Goal: Information Seeking & Learning: Find specific fact

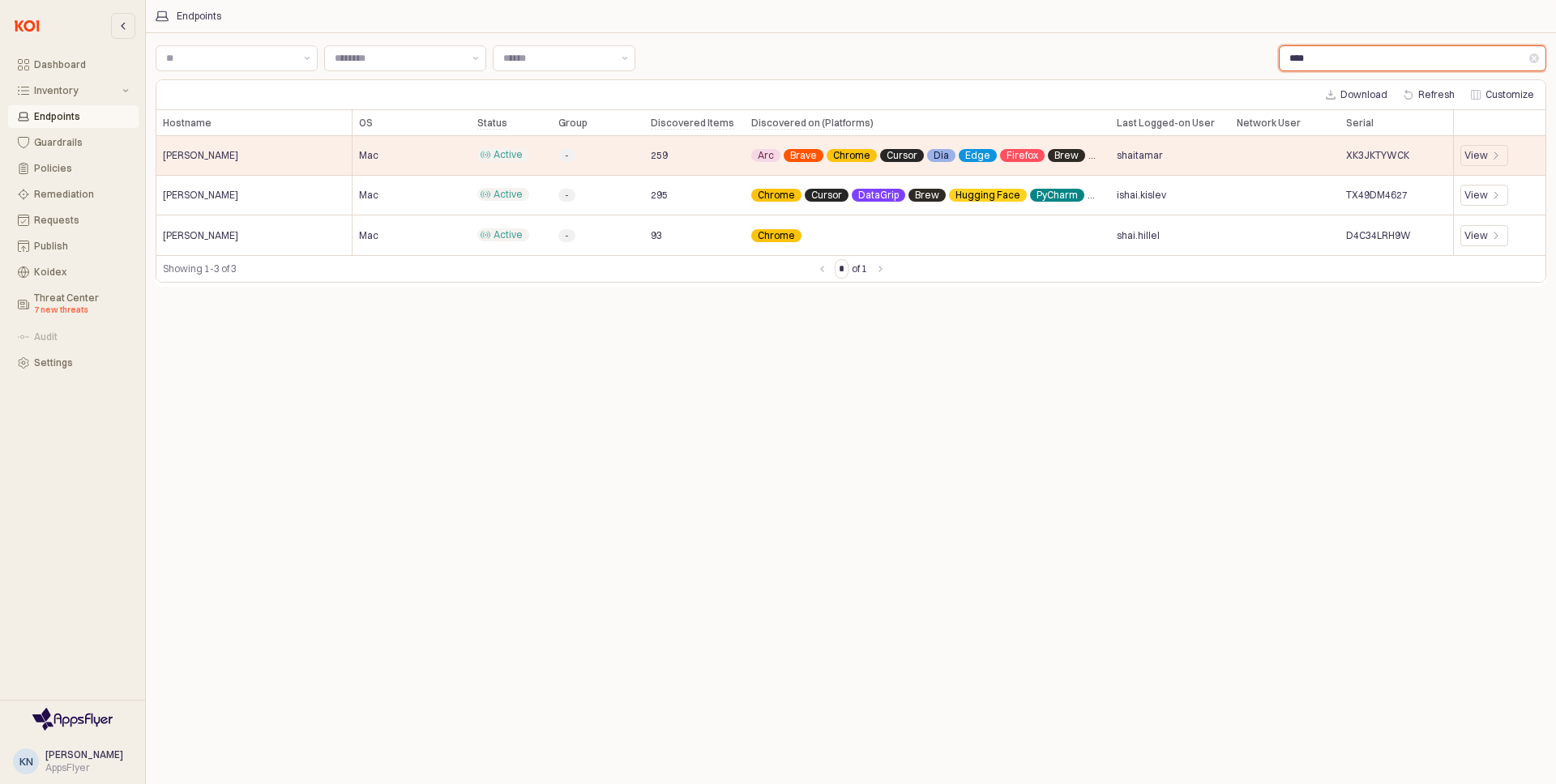
scroll to position [0, 306]
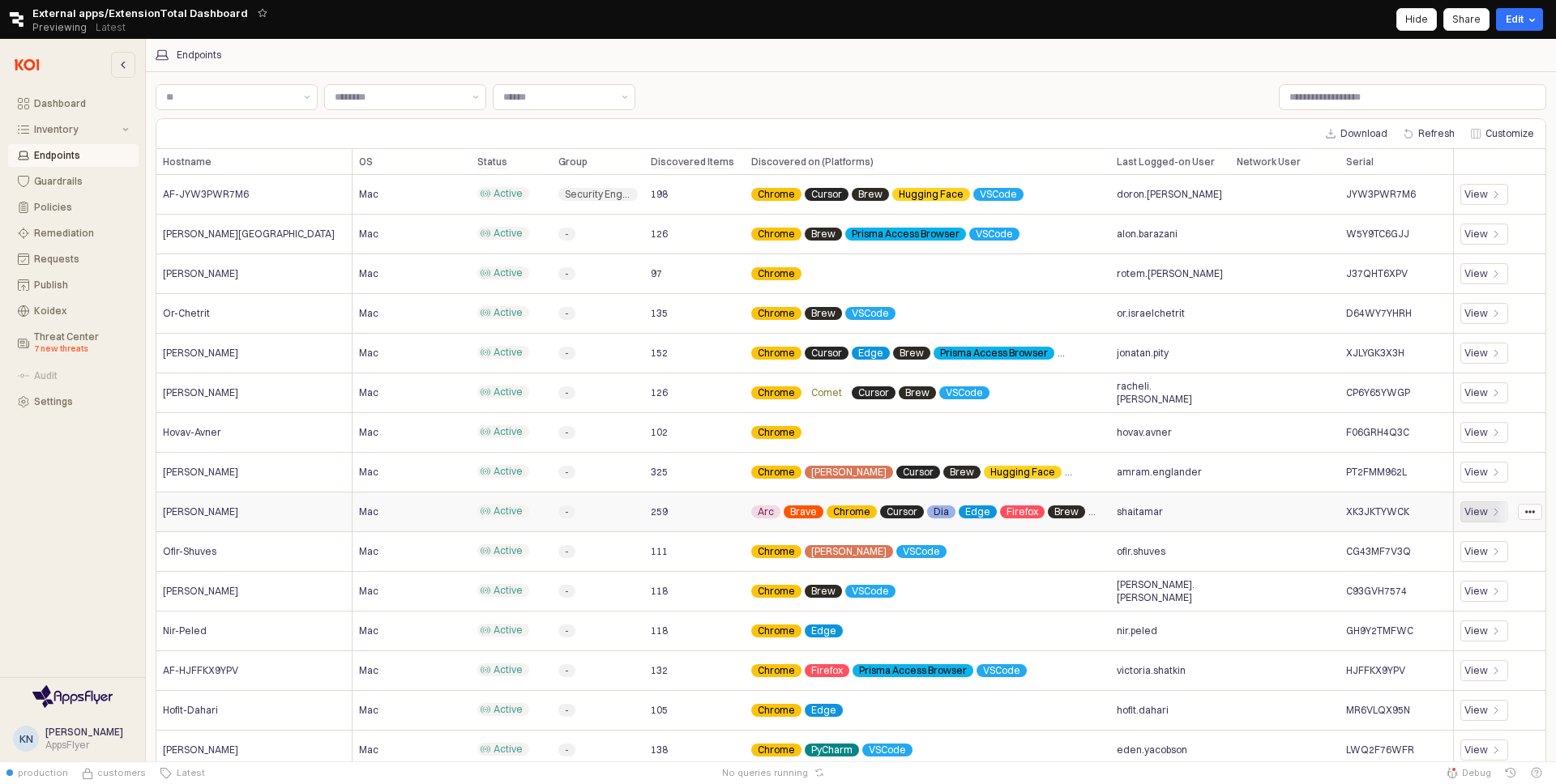
click at [1491, 512] on icon "App Frame" at bounding box center [1496, 512] width 10 height 10
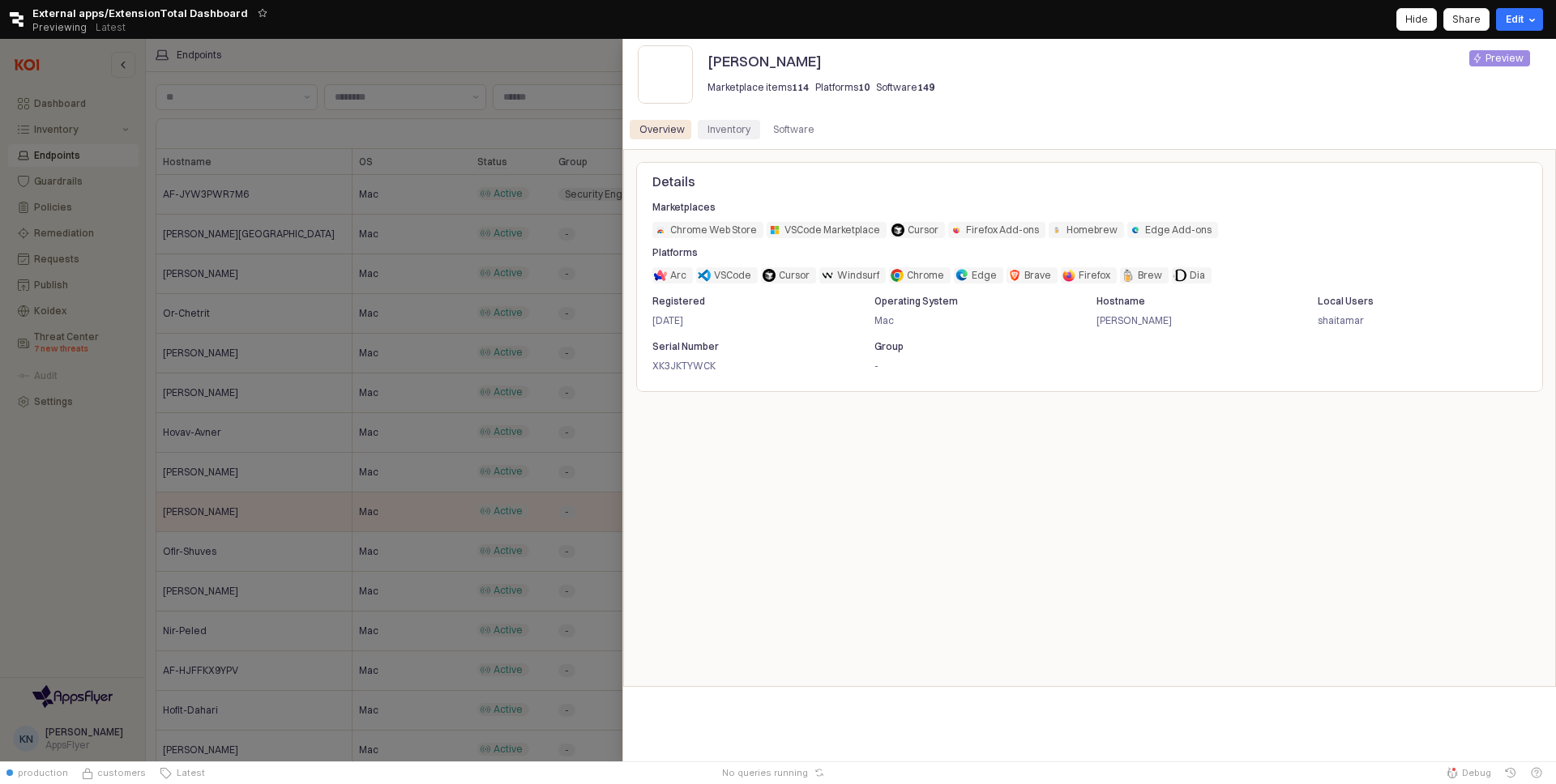
click at [729, 124] on div "Inventory" at bounding box center [729, 129] width 43 height 19
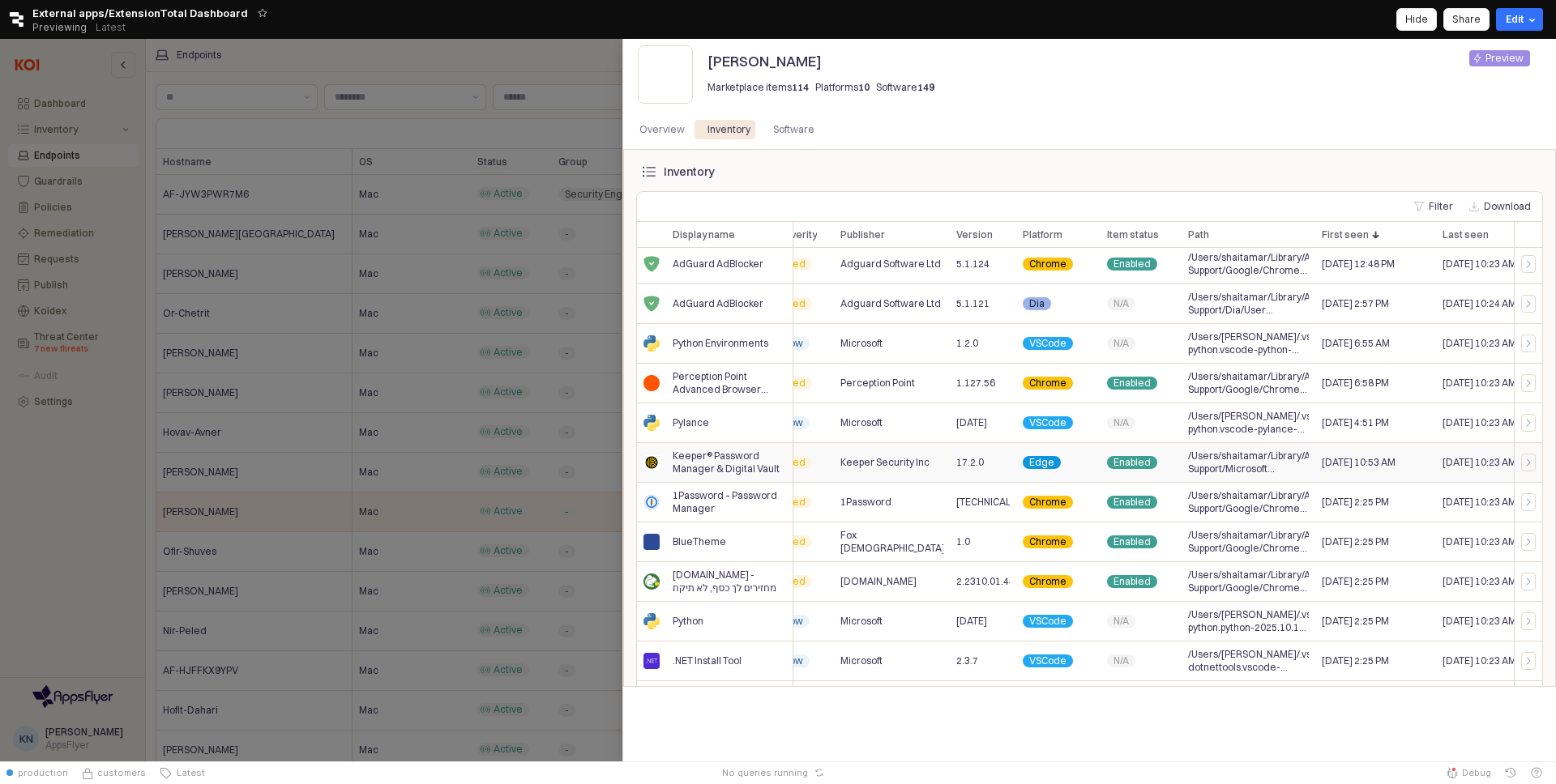
scroll to position [599, 59]
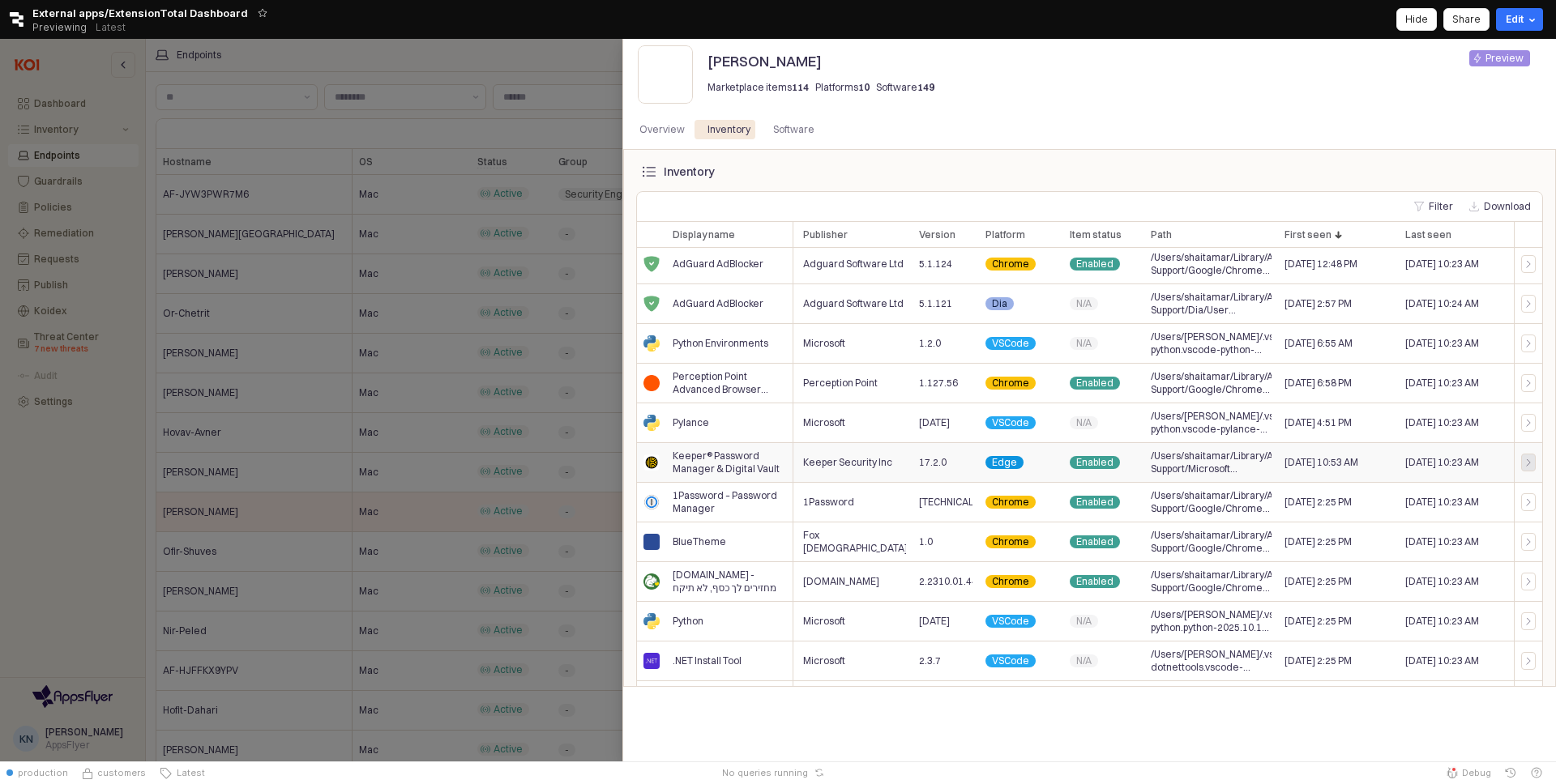
click at [1530, 469] on div at bounding box center [1529, 463] width 15 height 18
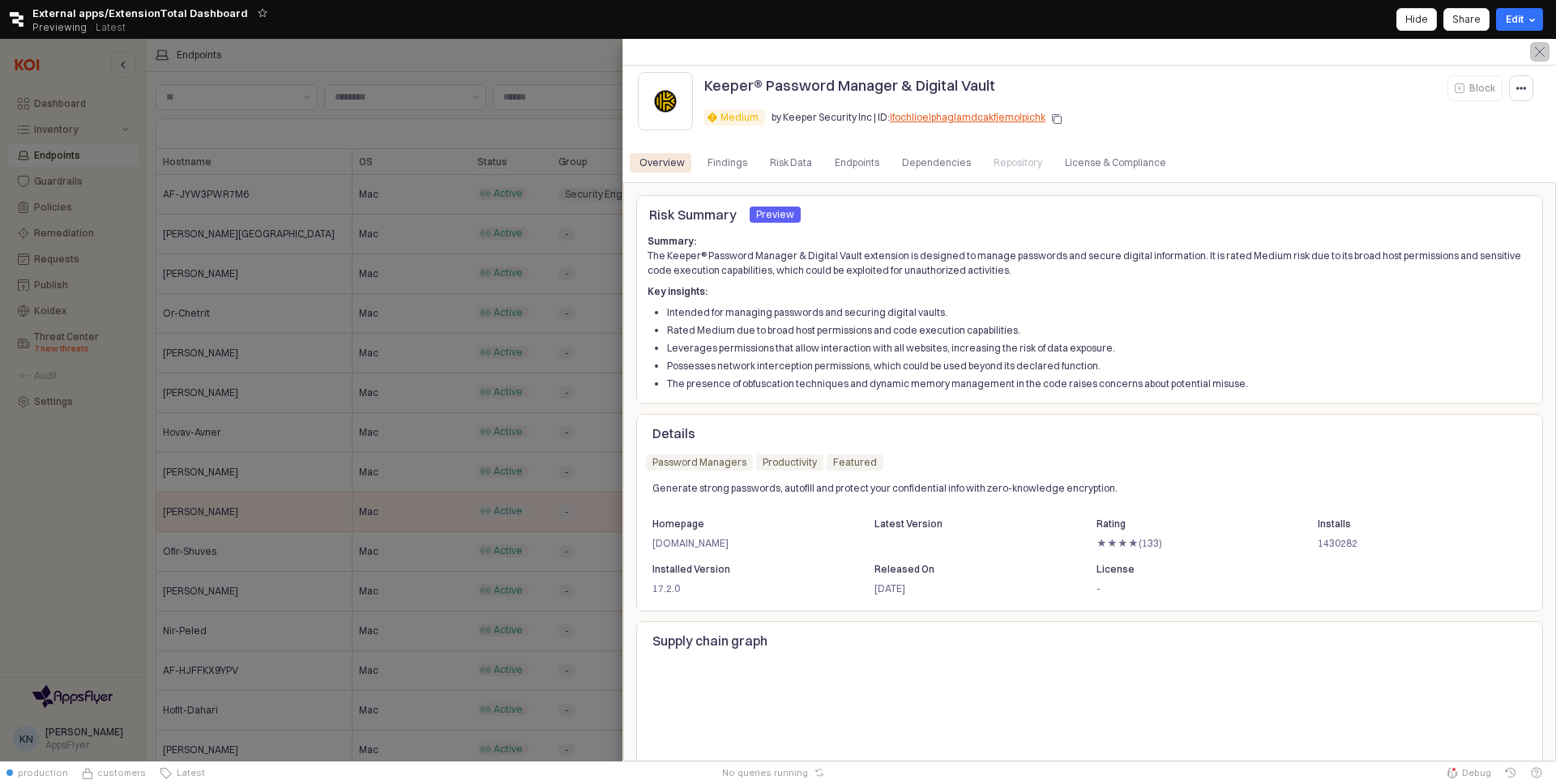
click at [1542, 55] on line "Close" at bounding box center [1539, 51] width 9 height 9
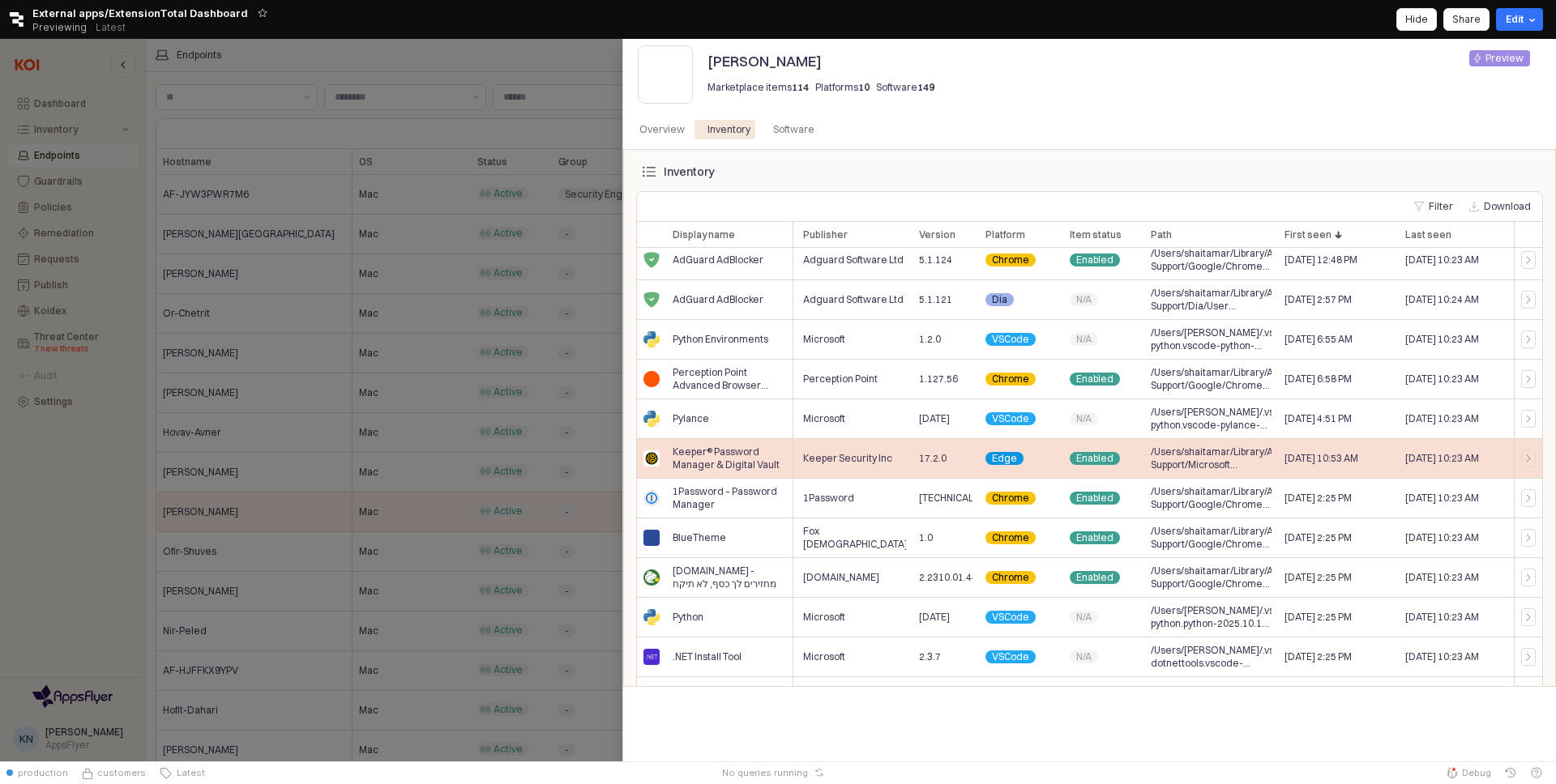
scroll to position [604, 59]
click at [1379, 472] on div "Jul 27, 2025 10:53 AM" at bounding box center [1338, 458] width 121 height 40
click at [1478, 466] on div "Aug 5, 2025 10:23 AM" at bounding box center [1456, 458] width 115 height 40
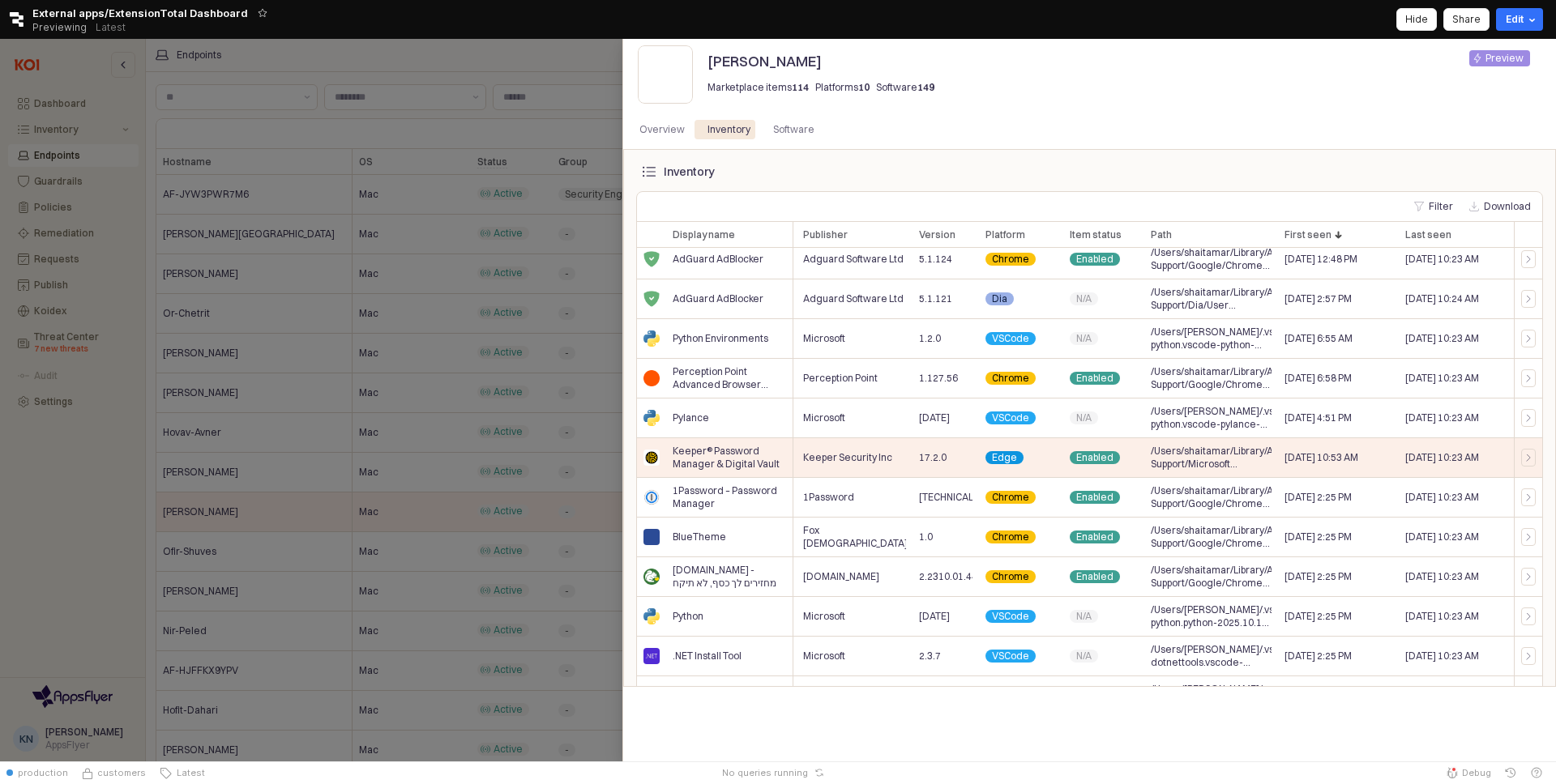
click at [426, 551] on div at bounding box center [778, 400] width 1556 height 723
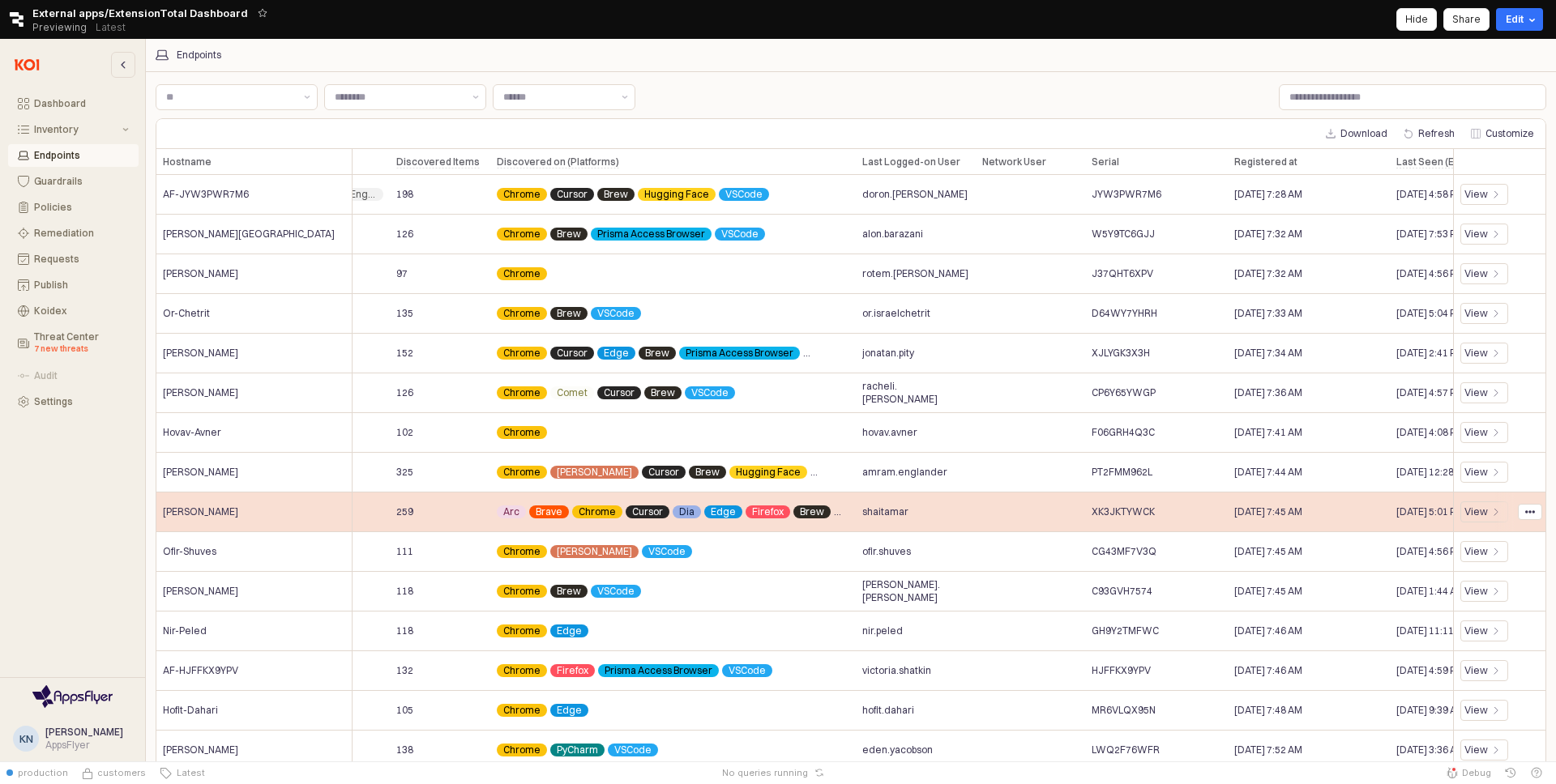
scroll to position [0, 306]
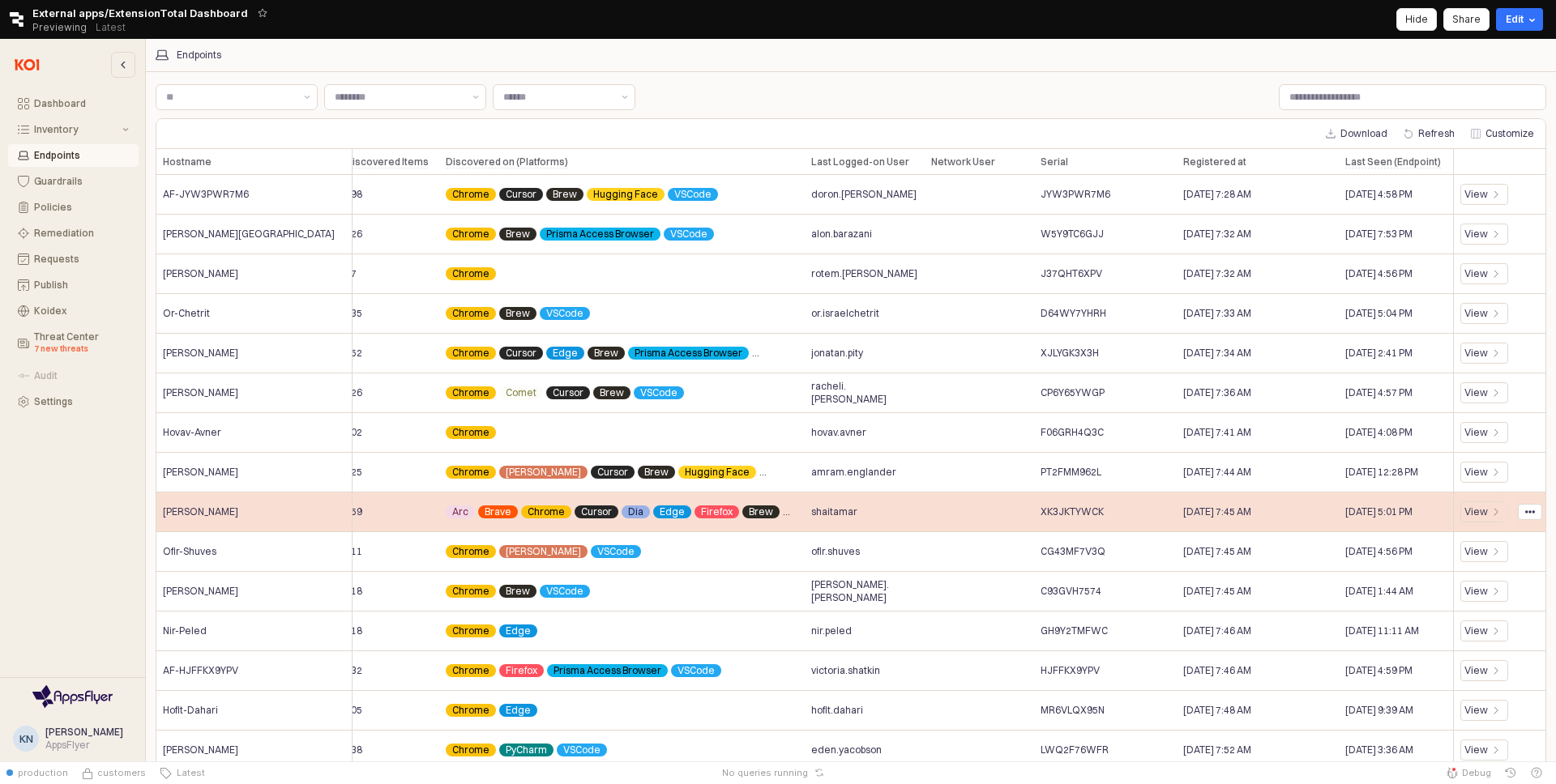
click at [1385, 509] on span "Aug 10, 2025 5:01 PM" at bounding box center [1379, 512] width 67 height 13
click at [831, 510] on span "shaitamar" at bounding box center [835, 512] width 46 height 13
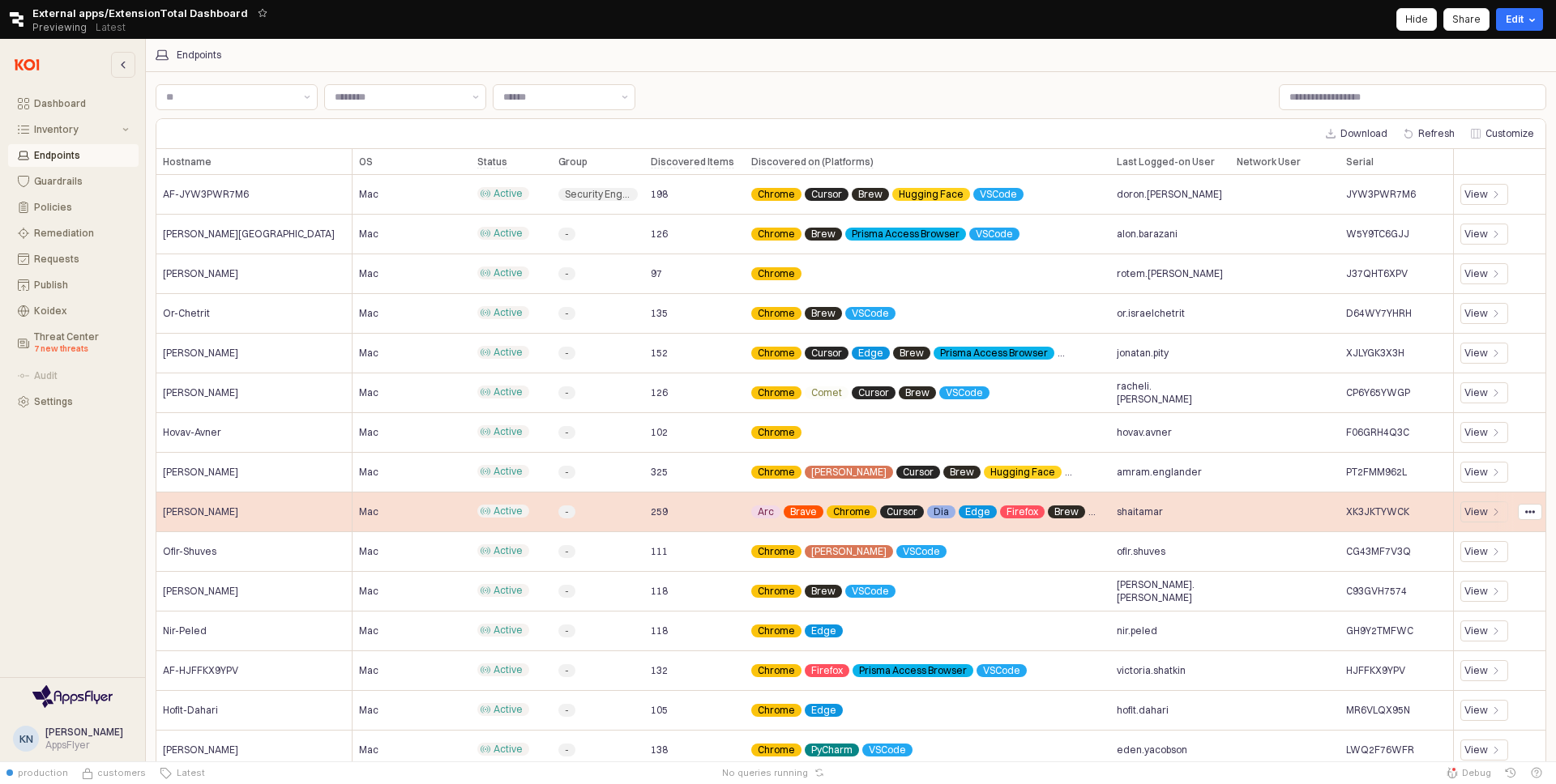
click at [172, 508] on span "Shai-Tamar" at bounding box center [200, 512] width 75 height 13
click at [186, 506] on span "Shai-Tamar" at bounding box center [200, 512] width 75 height 13
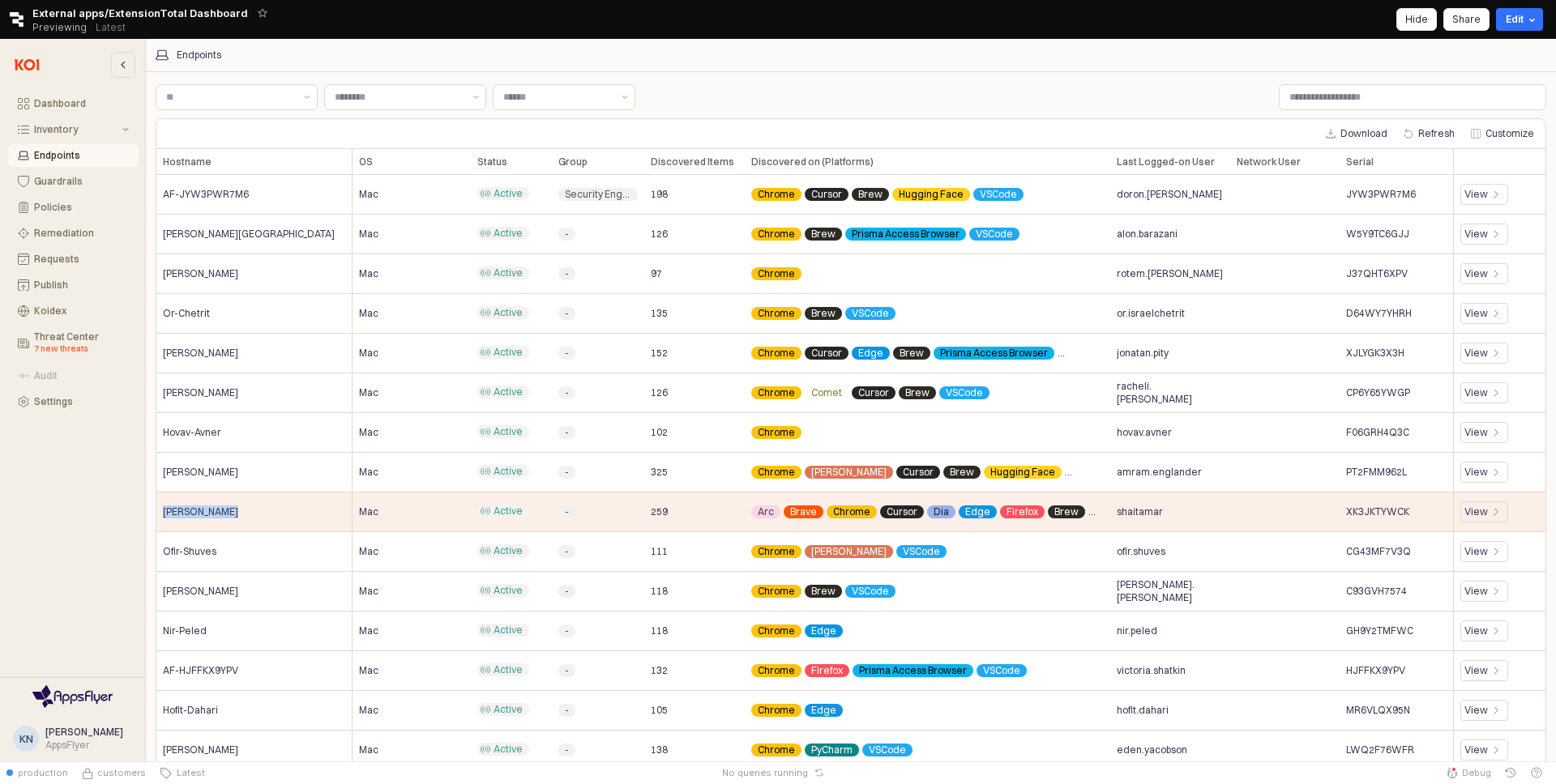
copy span "Shai-Tamar"
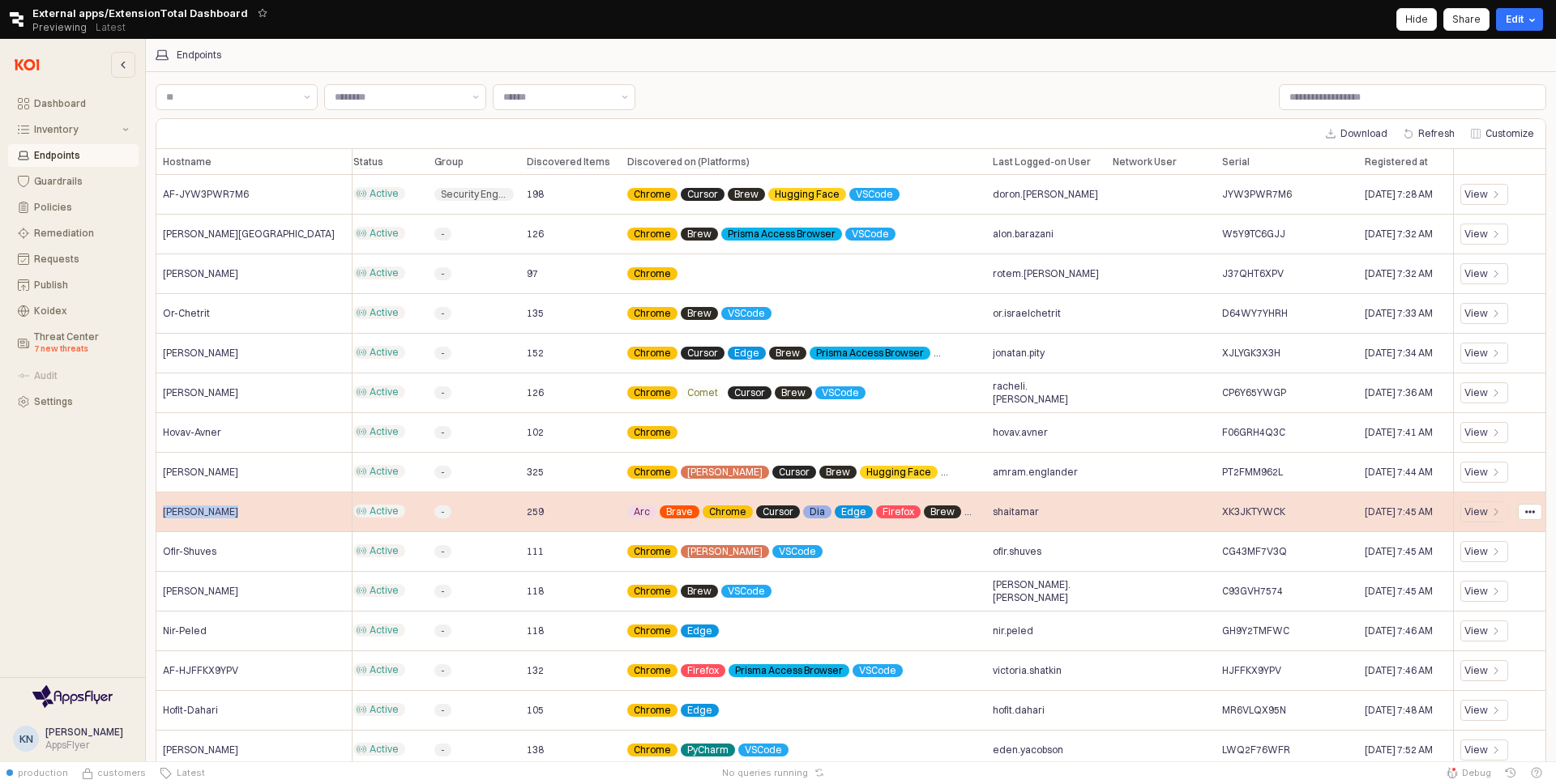
scroll to position [0, 306]
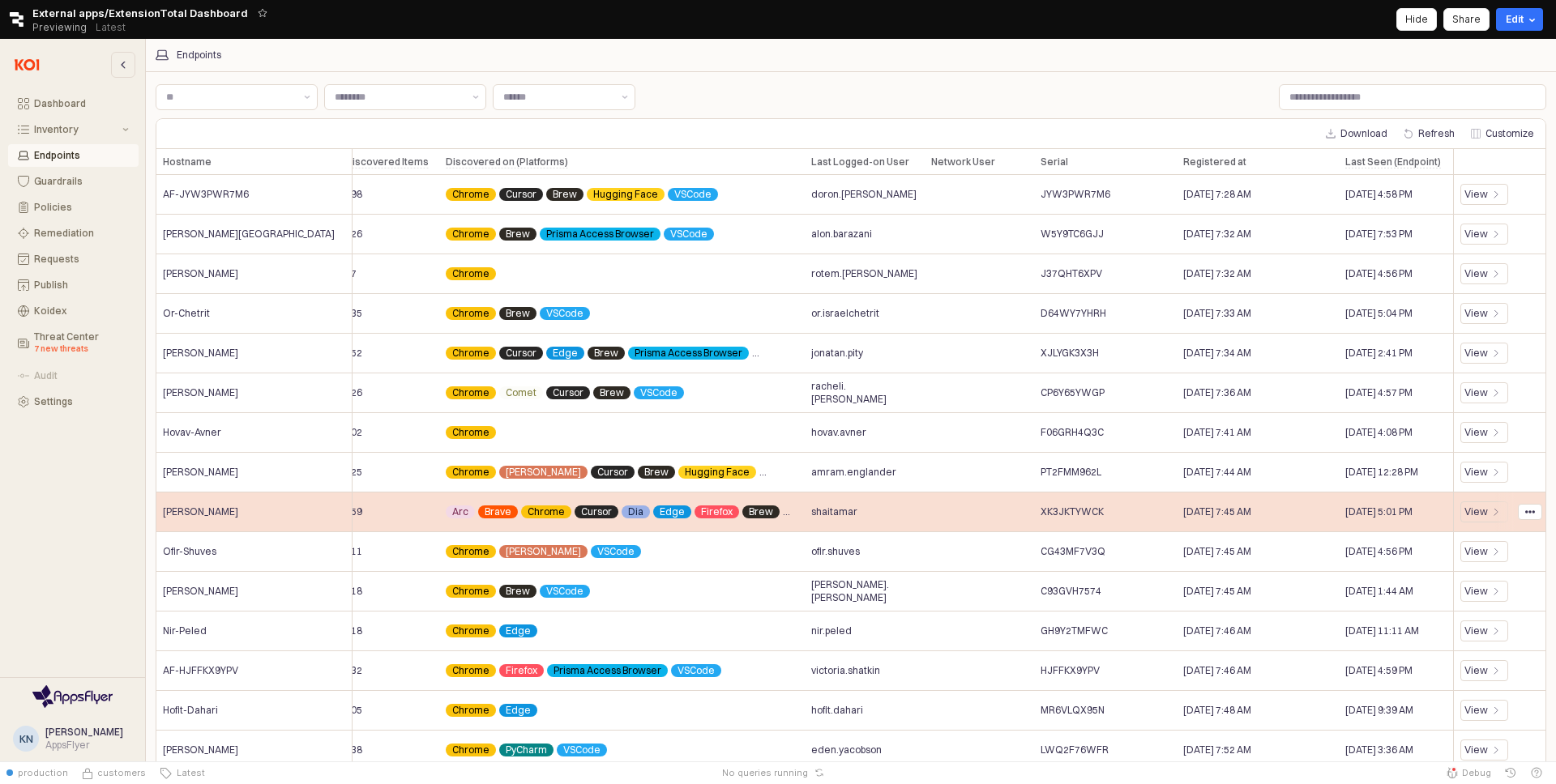
click at [1081, 512] on span "XK3JKTYWCK" at bounding box center [1072, 512] width 63 height 13
copy span "XK3JKTYWCK"
click at [852, 512] on span "shaitamar" at bounding box center [835, 512] width 46 height 13
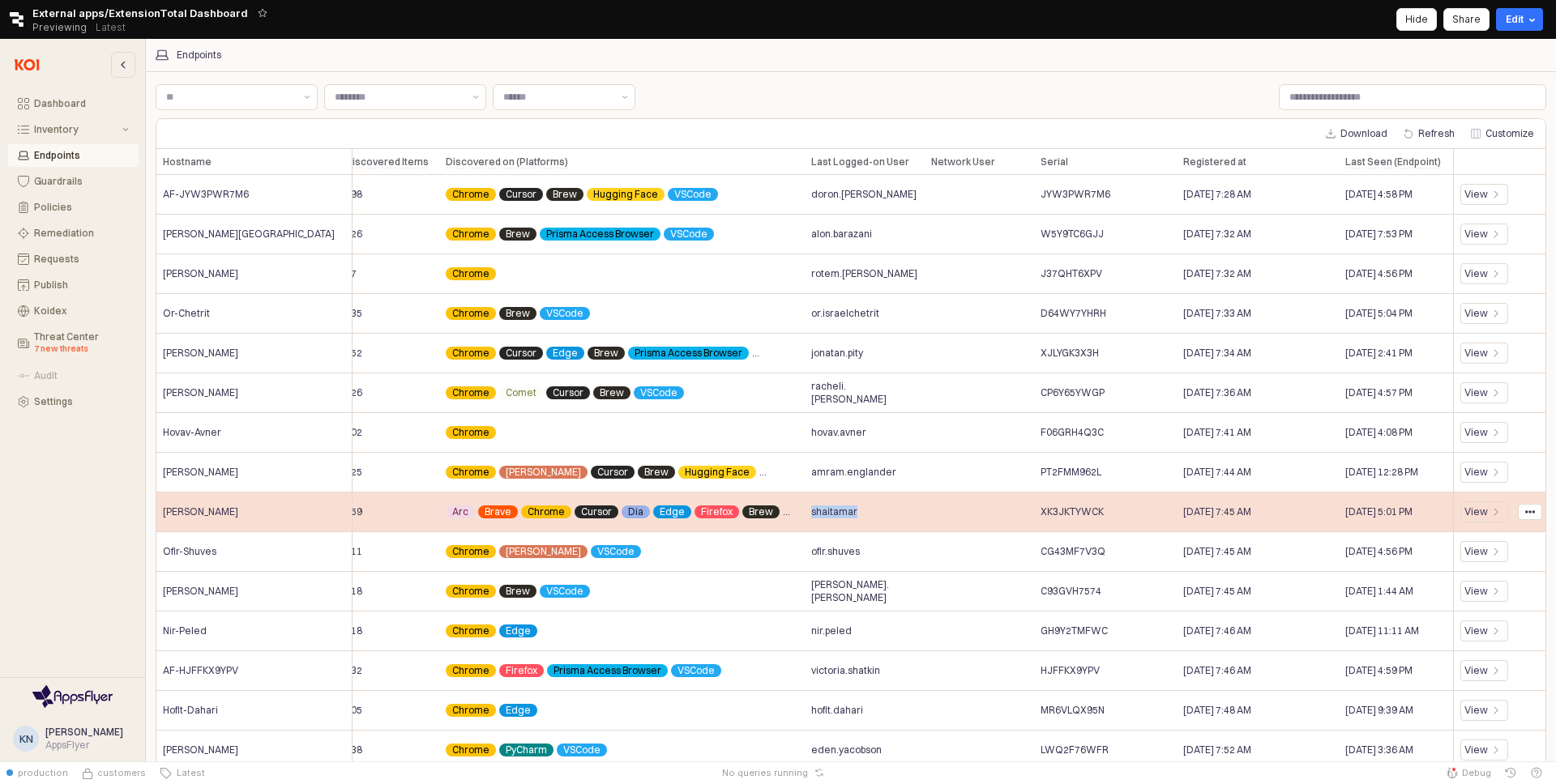
copy span "shaitamar"
click at [1079, 515] on span "XK3JKTYWCK" at bounding box center [1072, 512] width 63 height 13
click at [1078, 515] on span "XK3JKTYWCK" at bounding box center [1072, 512] width 63 height 13
copy span "XK3JKTYWCK"
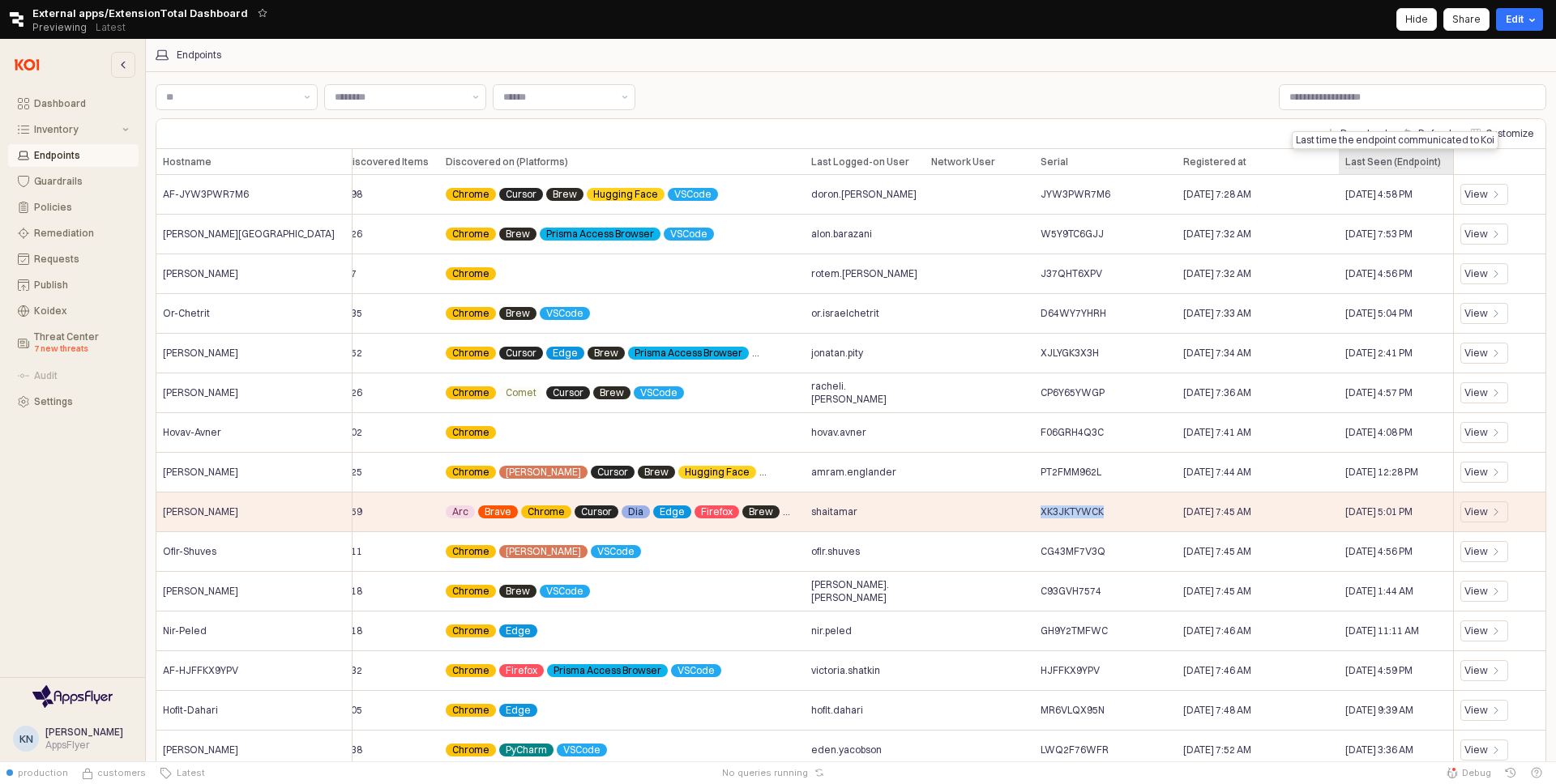
click at [1380, 158] on div "Last Seen (Endpoint) Last Seen (Endpoint)" at bounding box center [1396, 161] width 114 height 26
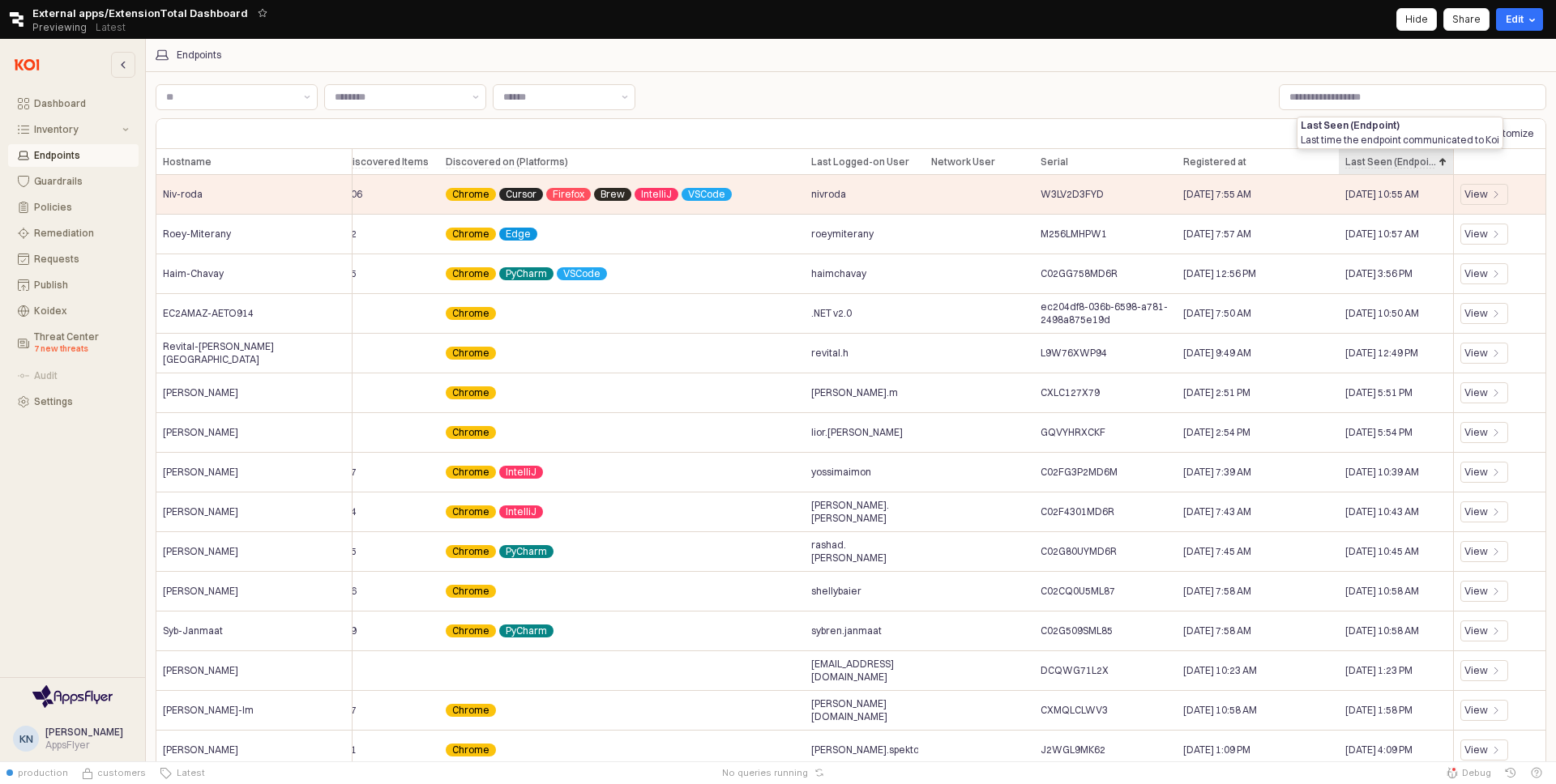
click at [1381, 166] on div "Last Seen (Endpoint) Last Seen (Endpoint)" at bounding box center [1396, 161] width 114 height 26
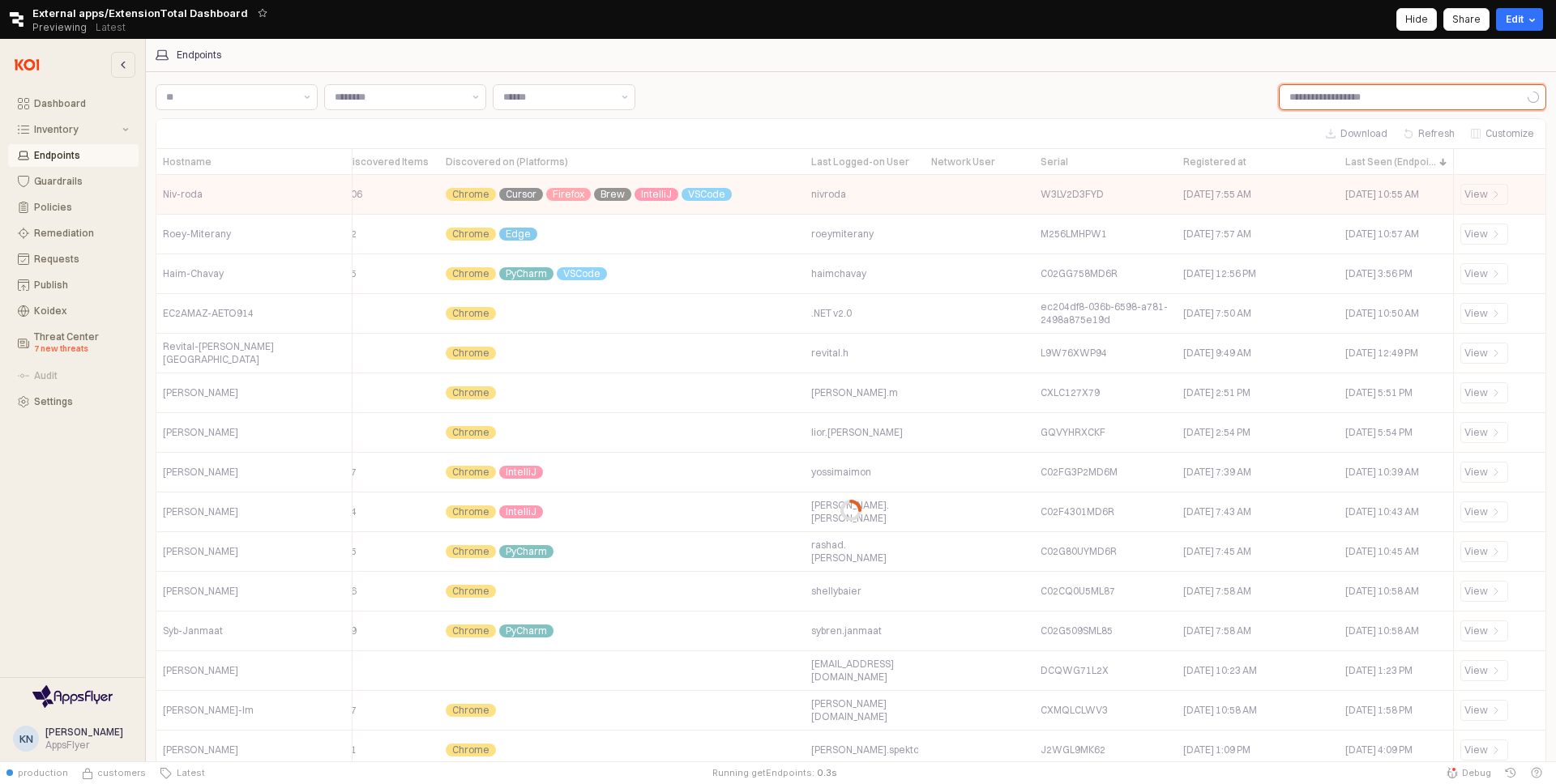
click at [1335, 104] on input "Label" at bounding box center [1403, 97] width 248 height 24
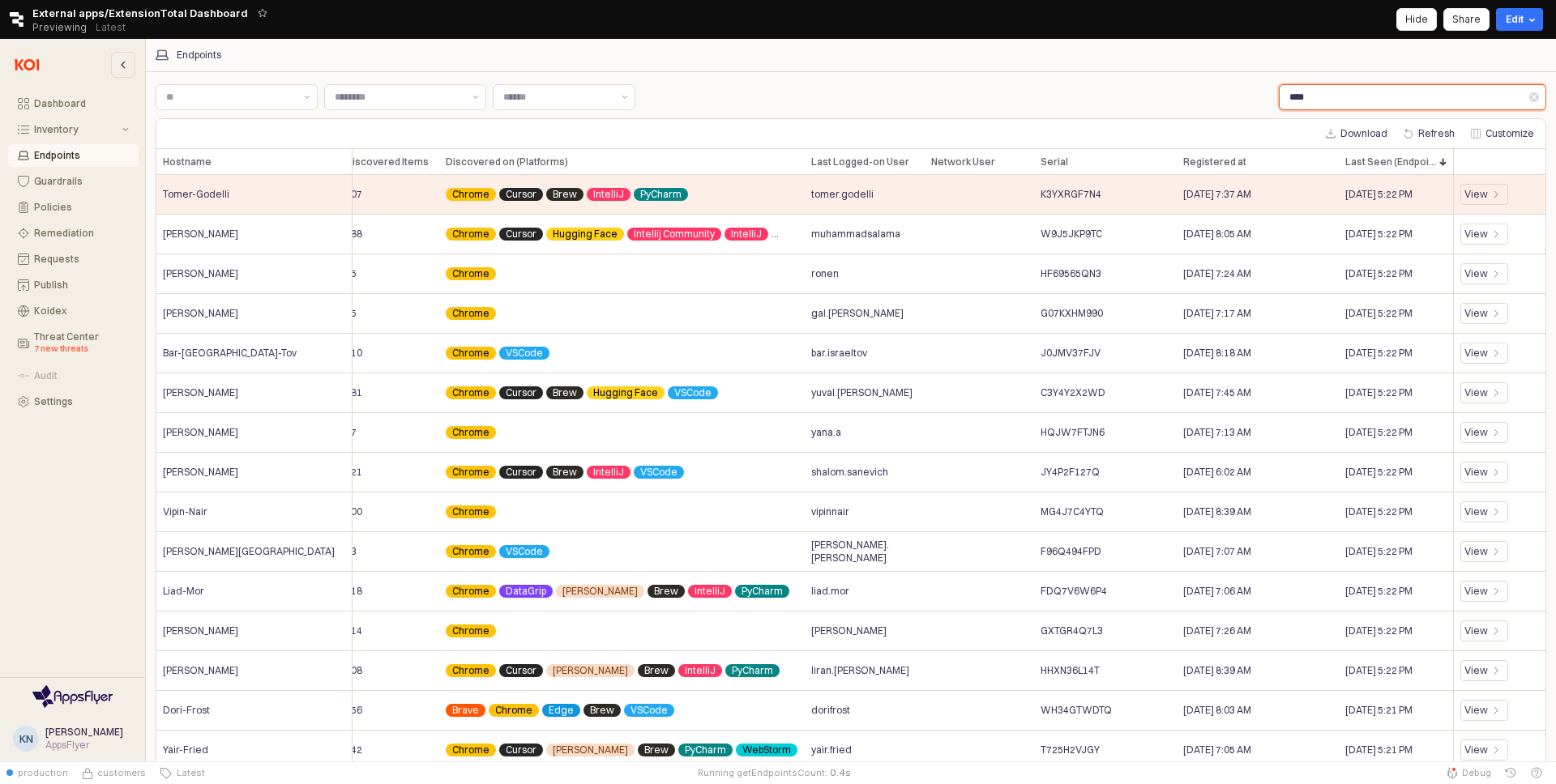
type input "****"
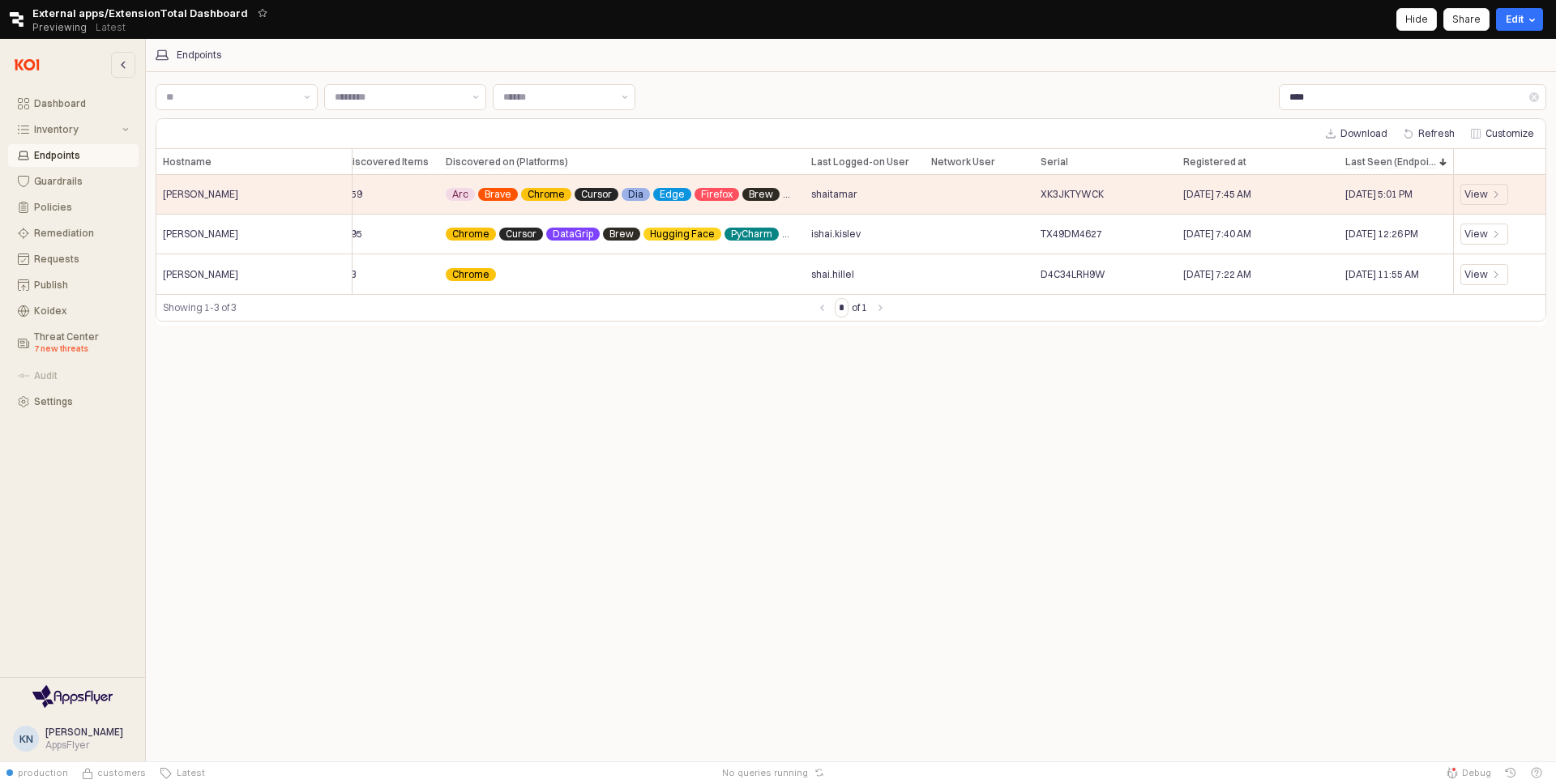
click at [1274, 342] on div "Label Label Label Label **** Download Refresh Customize Hostname Hostname OS OS…" at bounding box center [850, 416] width 1390 height 671
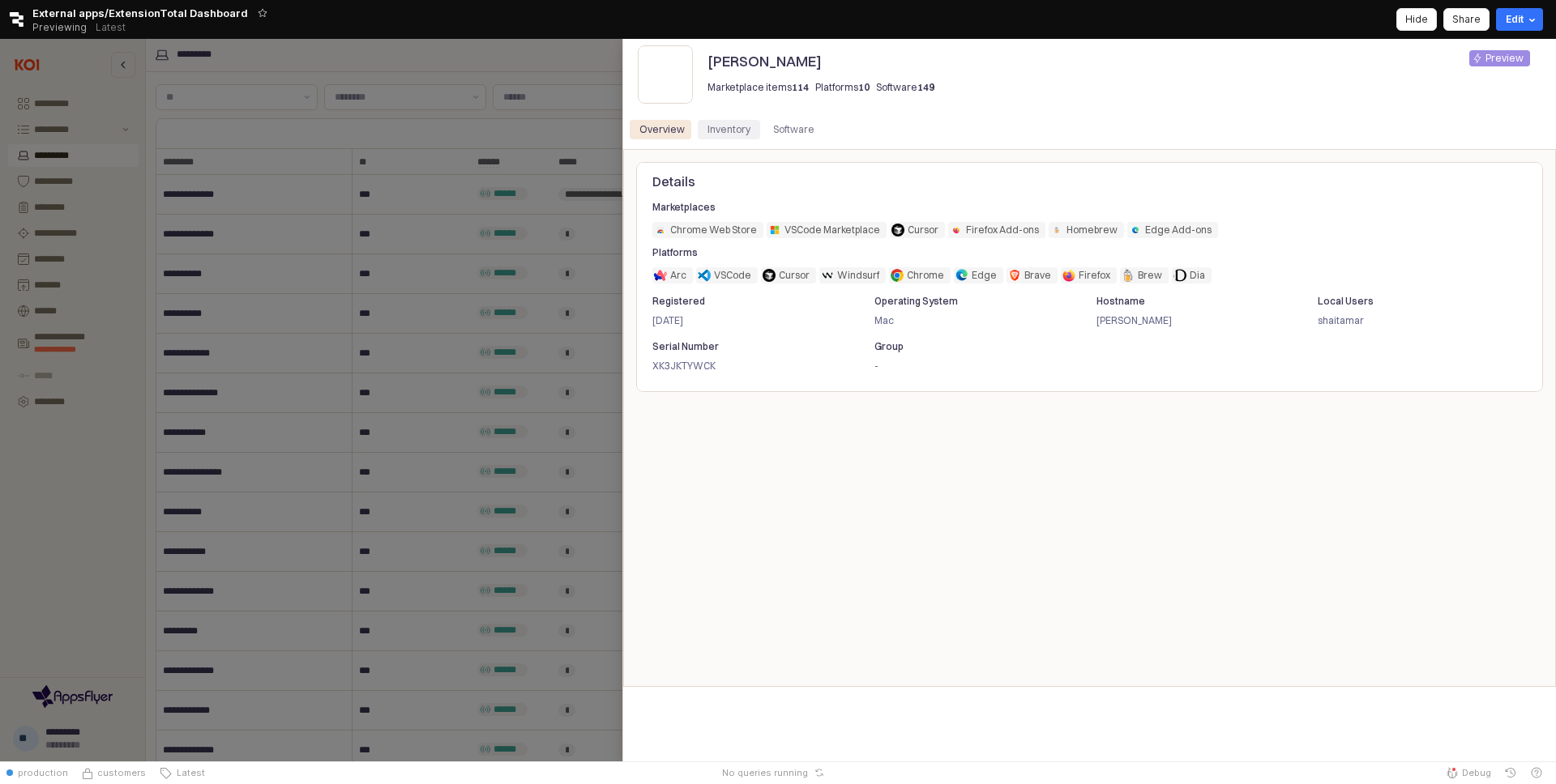
click at [735, 124] on div "Inventory" at bounding box center [729, 129] width 43 height 19
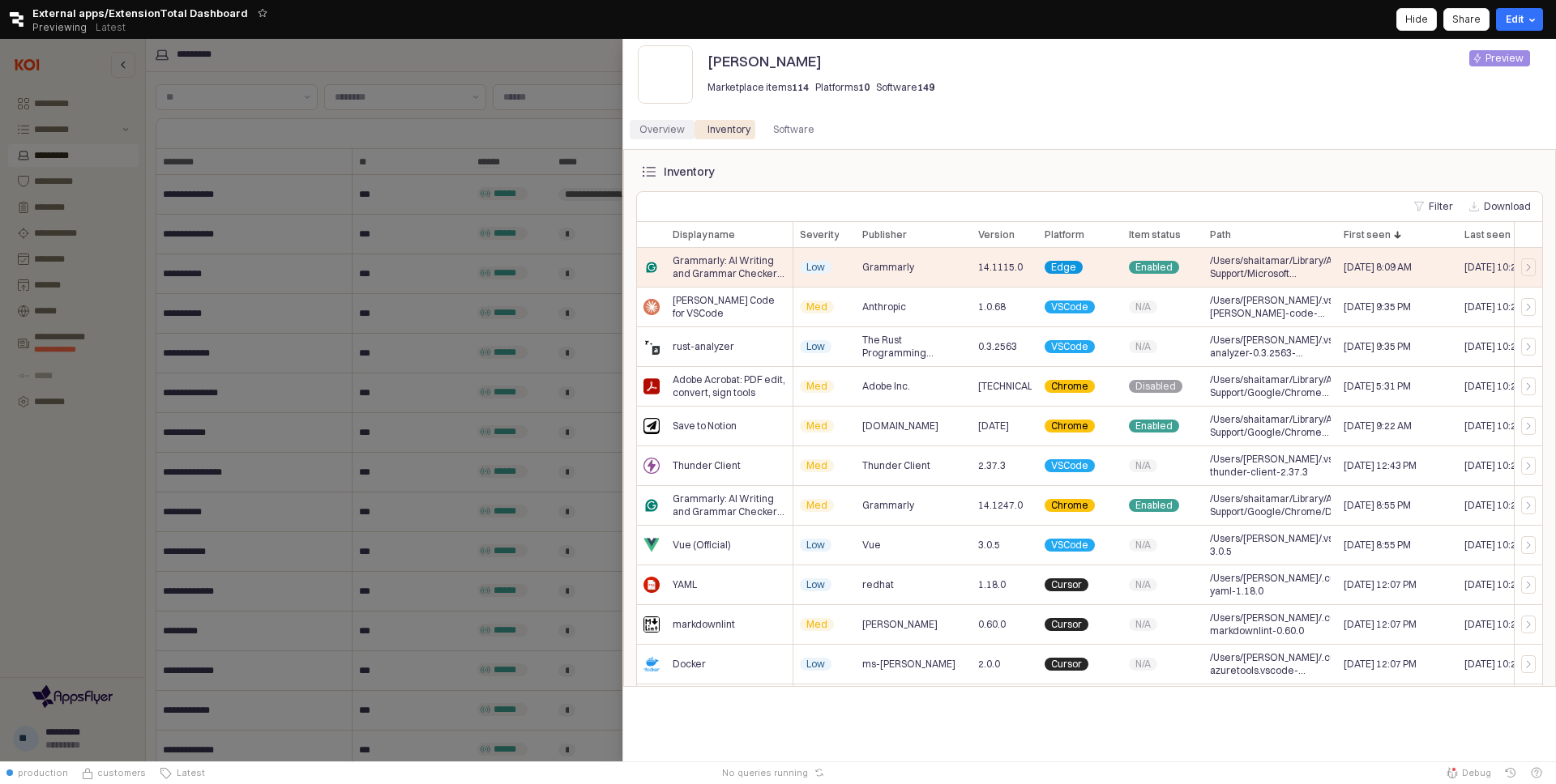
click at [676, 125] on div "Overview" at bounding box center [662, 129] width 46 height 19
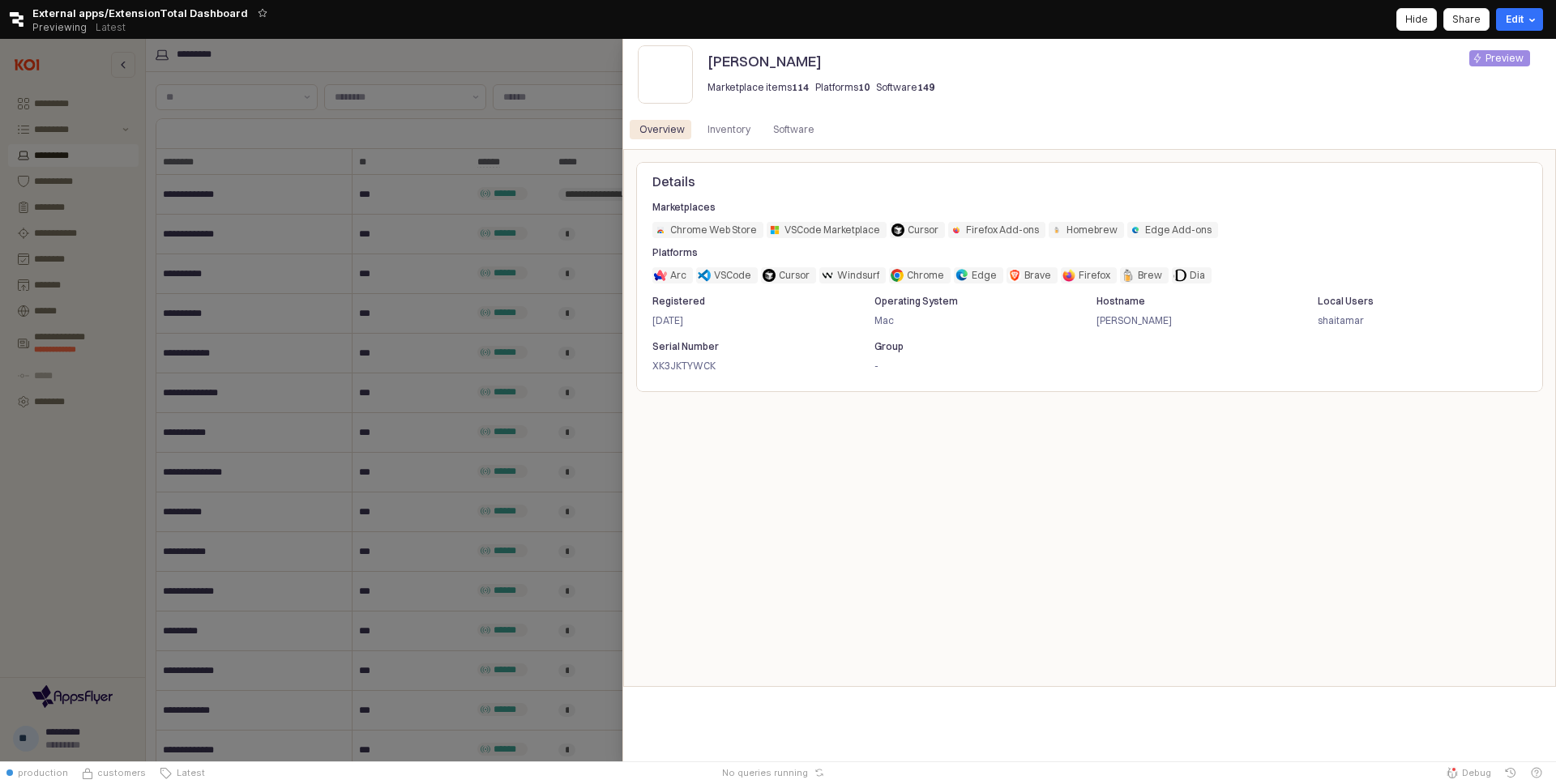
click at [672, 365] on p "XK3JKTYWCK" at bounding box center [746, 367] width 187 height 15
click at [672, 366] on p "XK3JKTYWCK" at bounding box center [746, 367] width 187 height 15
copy p "XK3JKTYWCK"
